Goal: Information Seeking & Learning: Learn about a topic

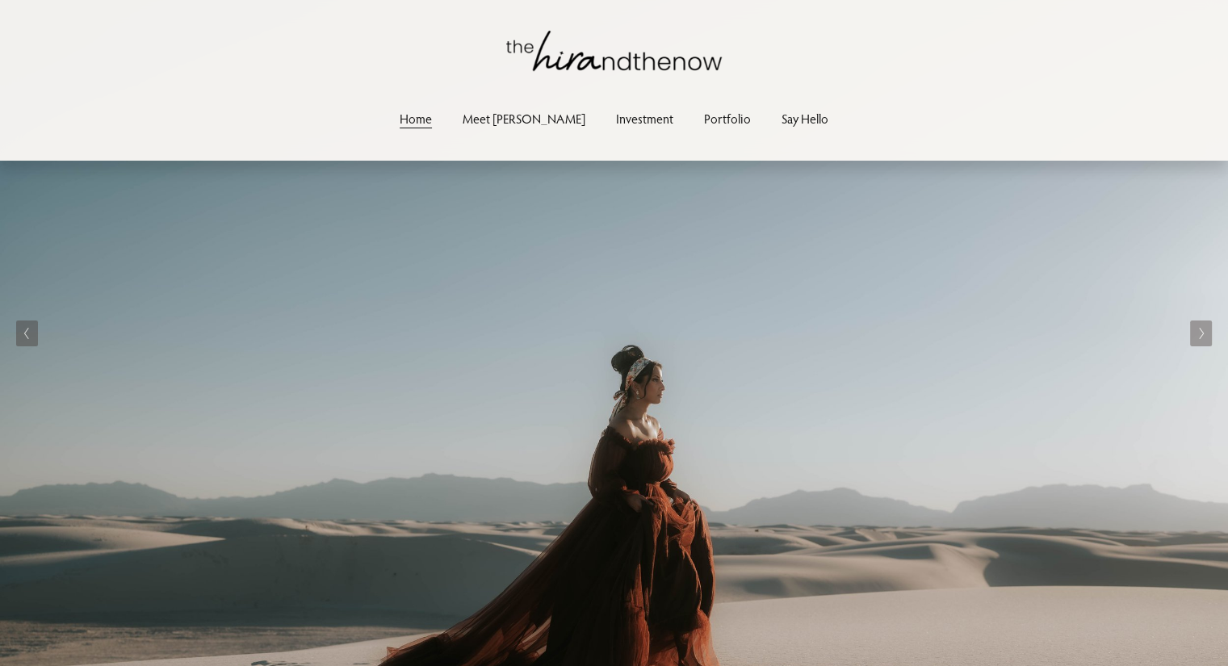
click at [616, 122] on link "Investment" at bounding box center [644, 119] width 57 height 22
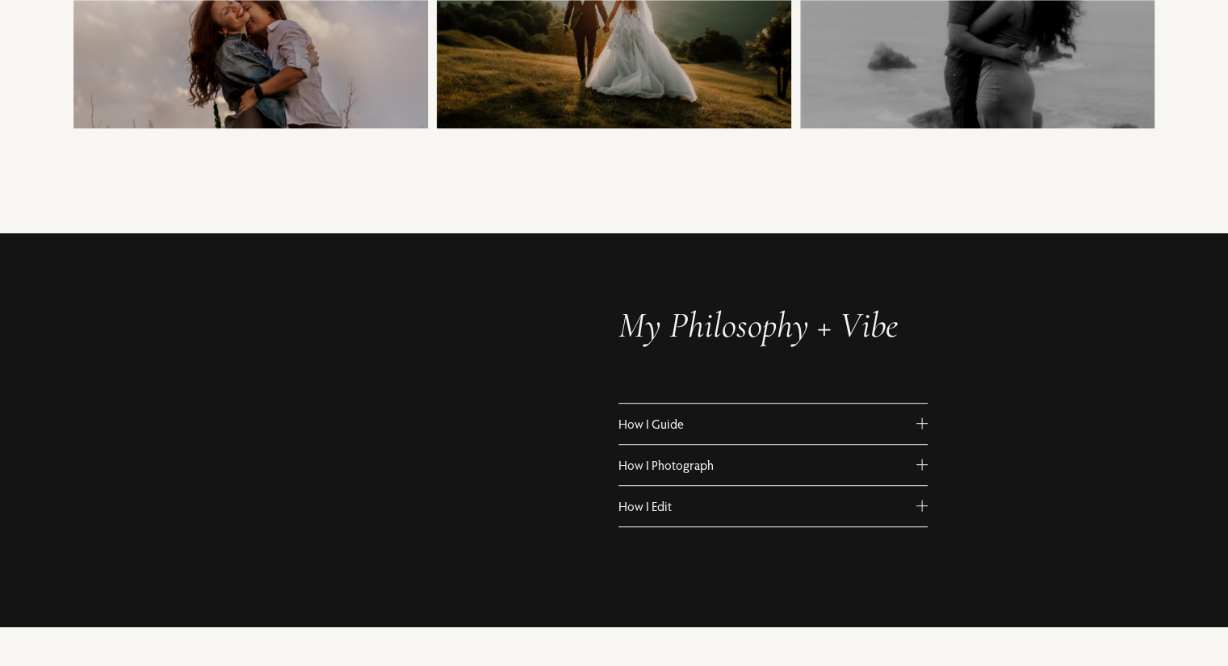
scroll to position [888, 0]
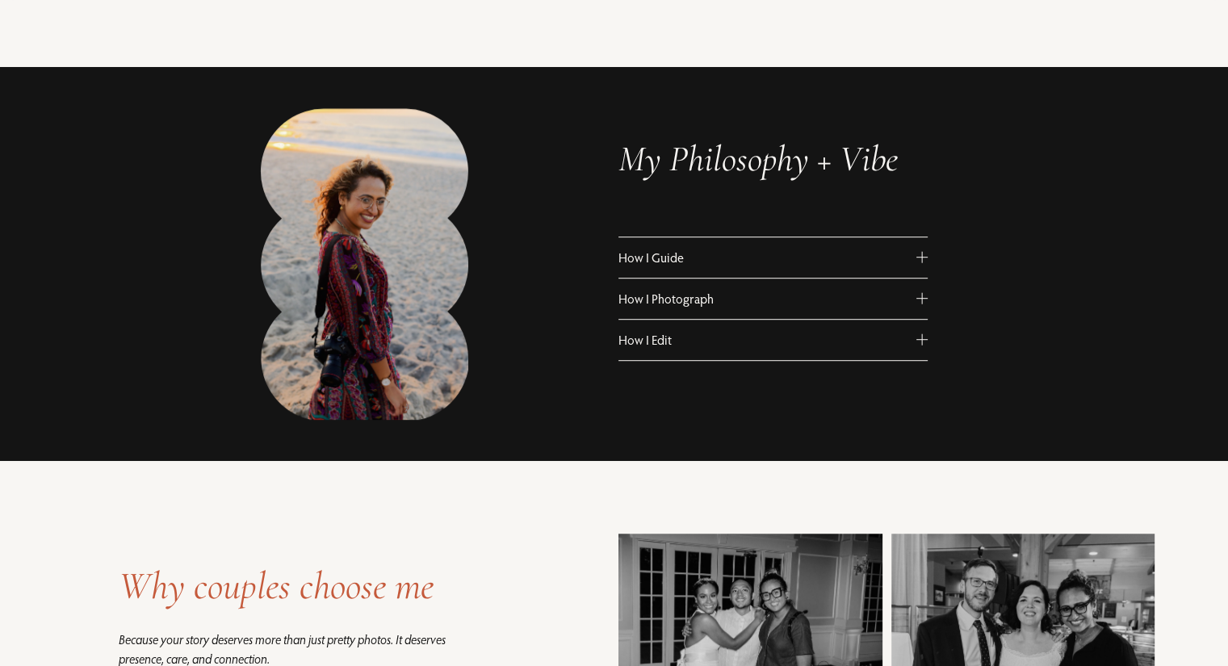
click at [883, 305] on span "How I Photograph" at bounding box center [767, 299] width 298 height 16
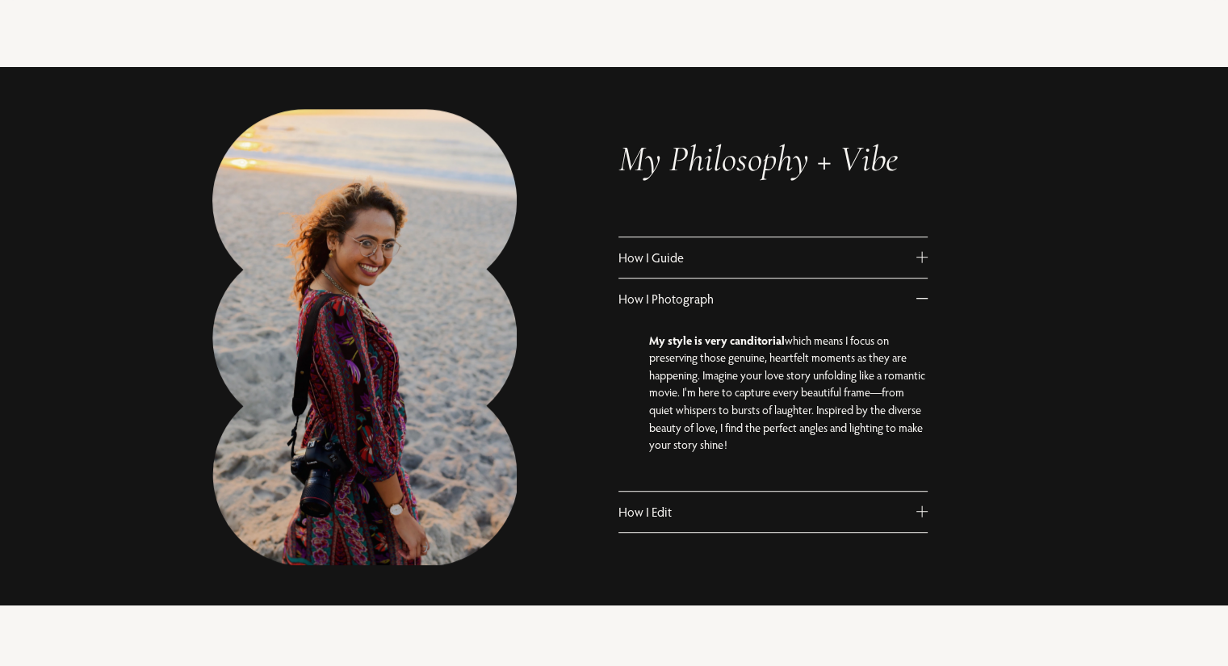
click at [880, 291] on button "How I Photograph" at bounding box center [772, 299] width 309 height 40
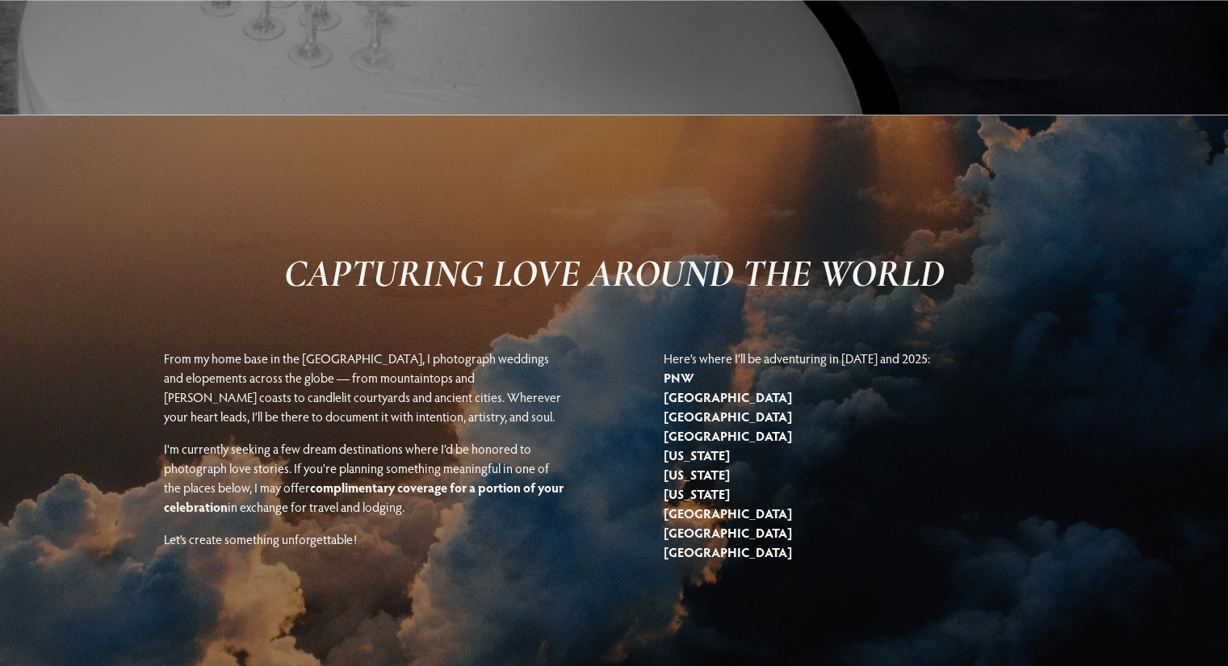
scroll to position [3149, 0]
